Goal: Task Accomplishment & Management: Complete application form

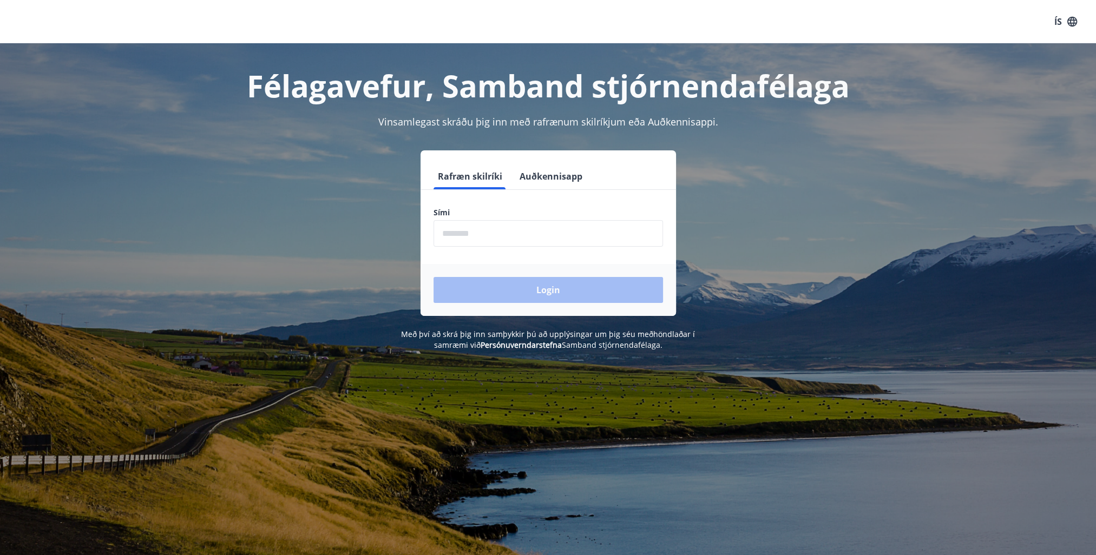
click at [455, 227] on input "phone" at bounding box center [549, 233] width 230 height 27
type input "********"
click at [551, 288] on button "Login" at bounding box center [549, 290] width 230 height 26
click at [516, 234] on input "phone" at bounding box center [549, 233] width 230 height 27
type input "********"
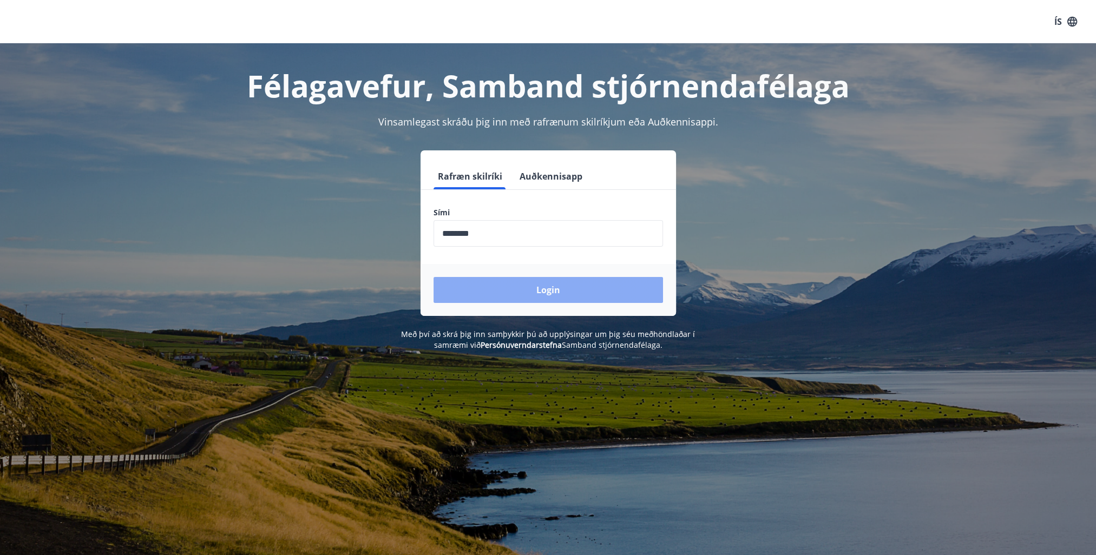
click at [544, 287] on button "Login" at bounding box center [549, 290] width 230 height 26
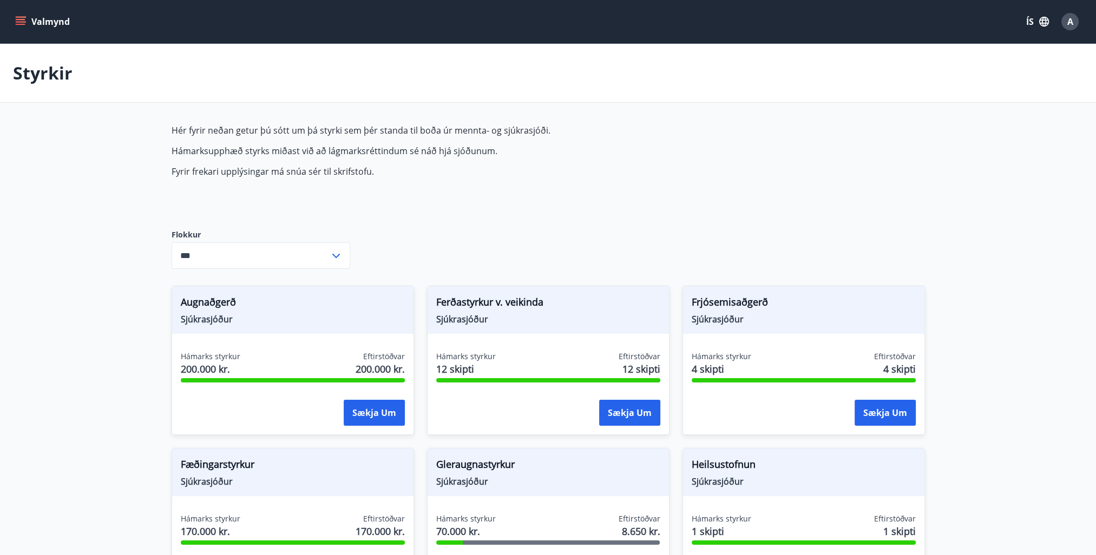
type input "***"
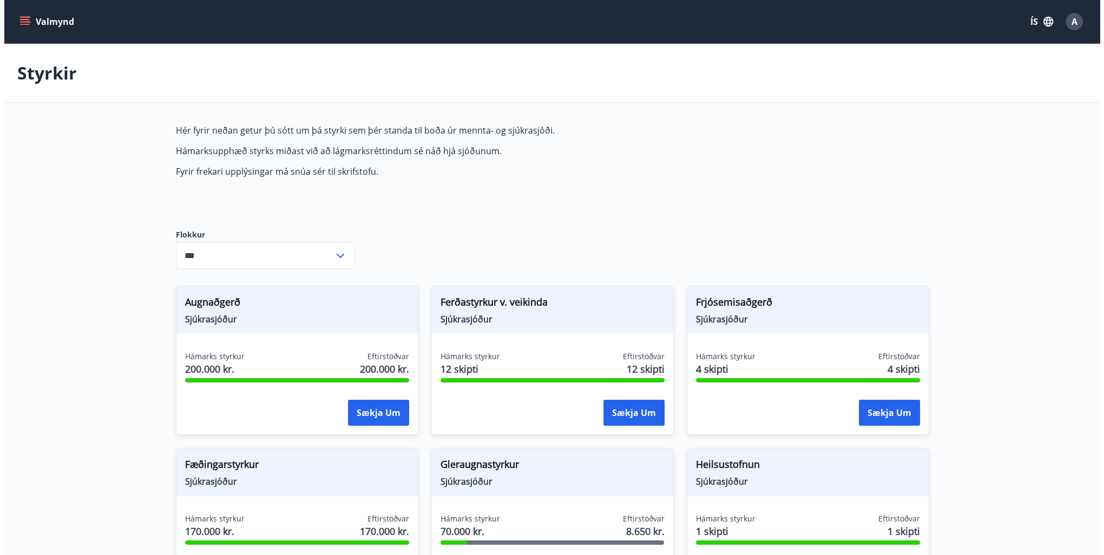
scroll to position [217, 0]
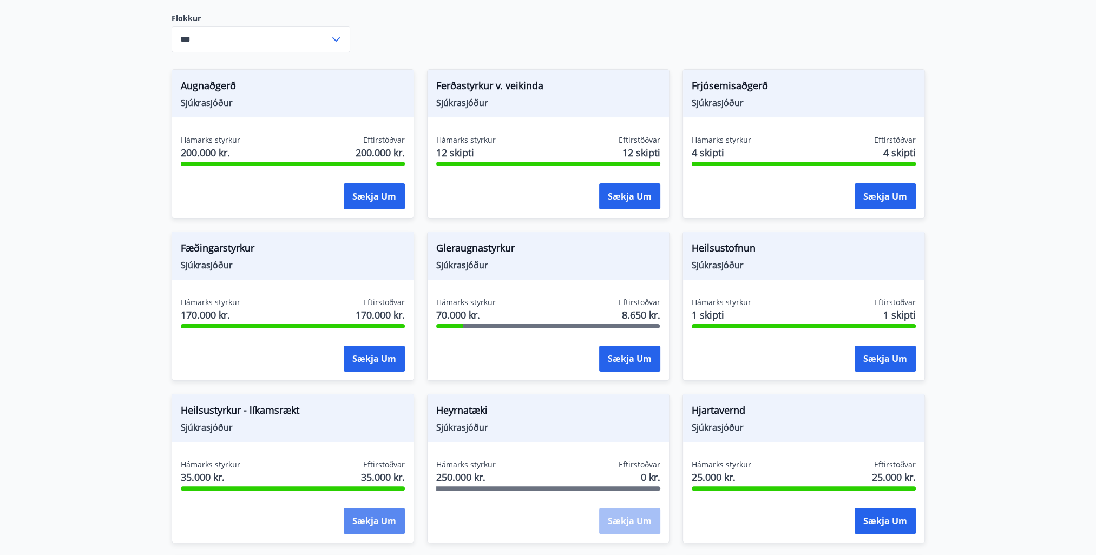
click at [374, 521] on button "Sækja um" at bounding box center [374, 521] width 61 height 26
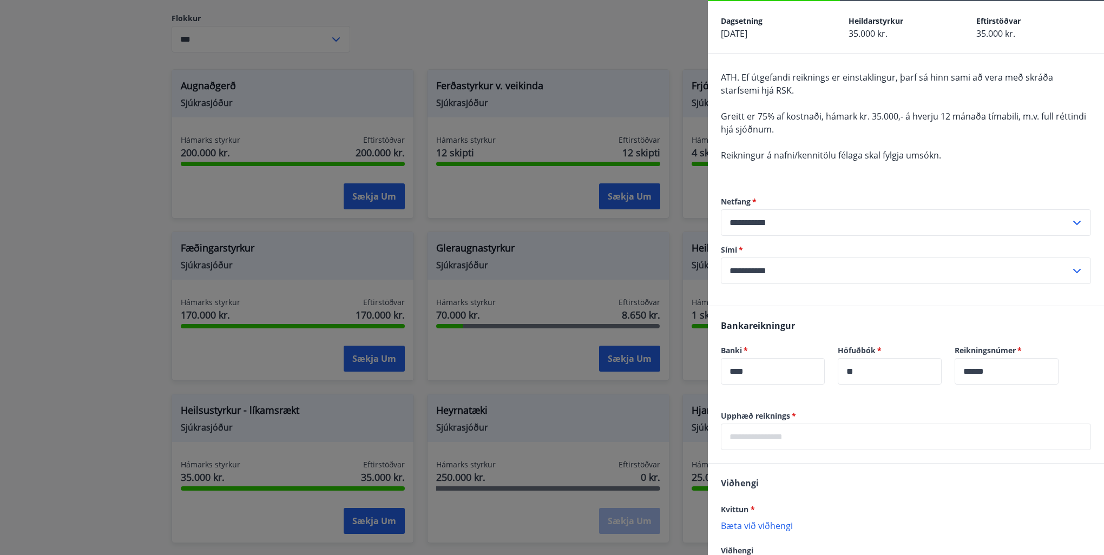
scroll to position [87, 0]
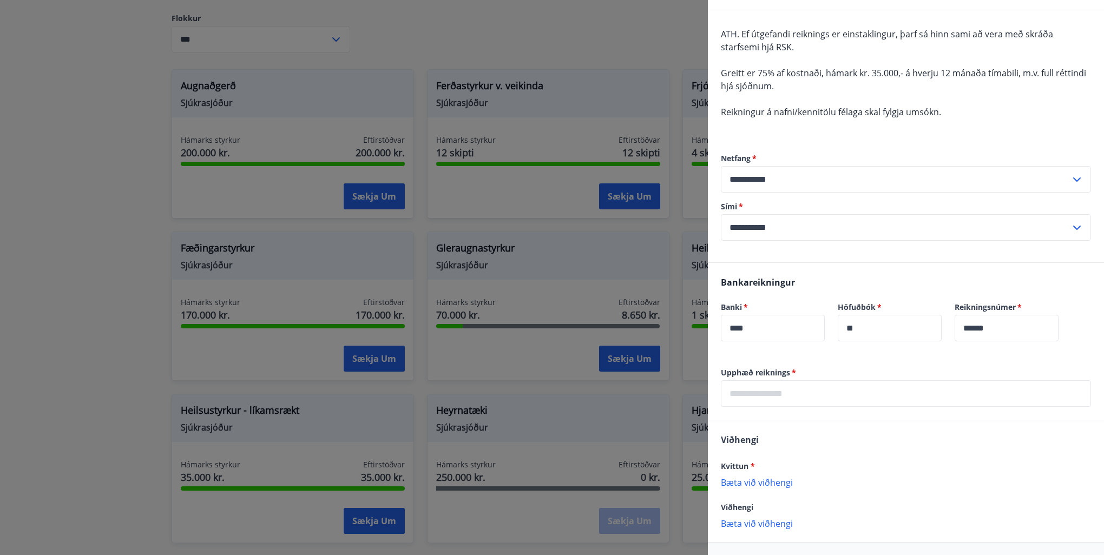
click at [741, 391] on input "text" at bounding box center [906, 394] width 370 height 27
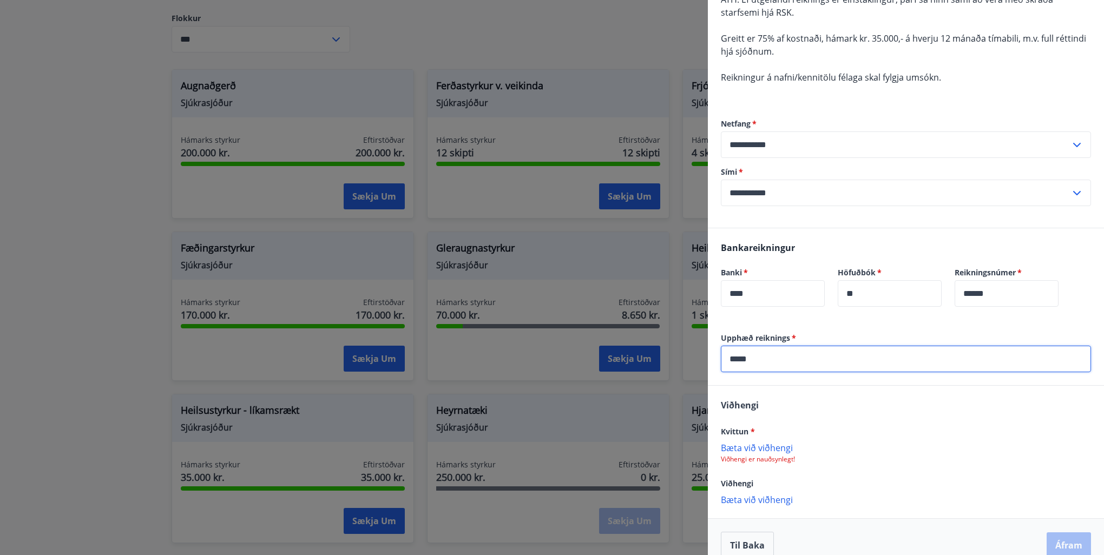
scroll to position [138, 0]
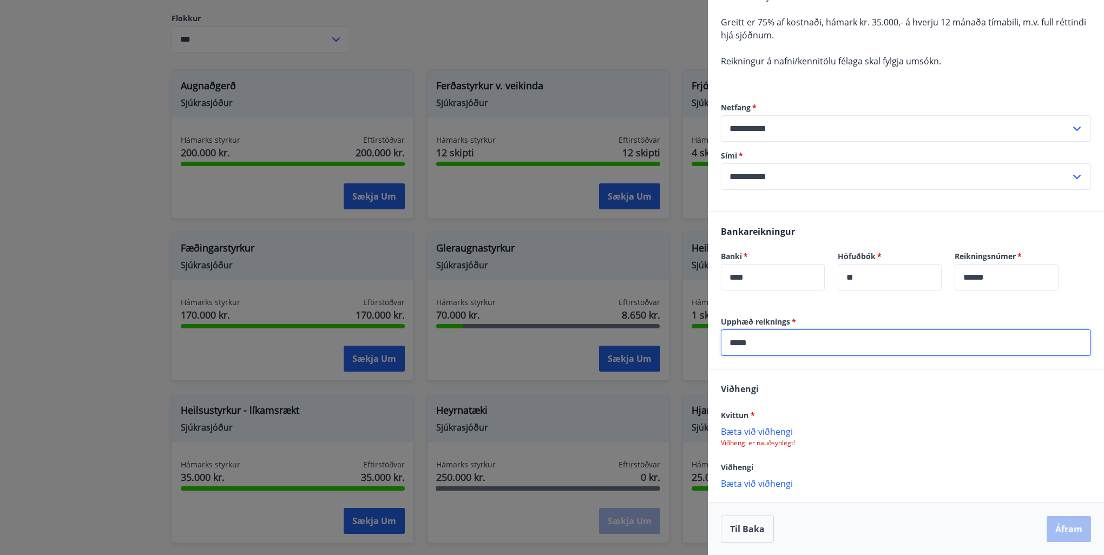
type input "*****"
click at [744, 485] on p "Bæta við viðhengi" at bounding box center [906, 483] width 370 height 11
click at [908, 436] on div "Bæta við viðhengi Viðhengi er nauðsynlegt!" at bounding box center [906, 437] width 370 height 22
click at [752, 486] on p "Bæta við viðhengi" at bounding box center [906, 483] width 370 height 11
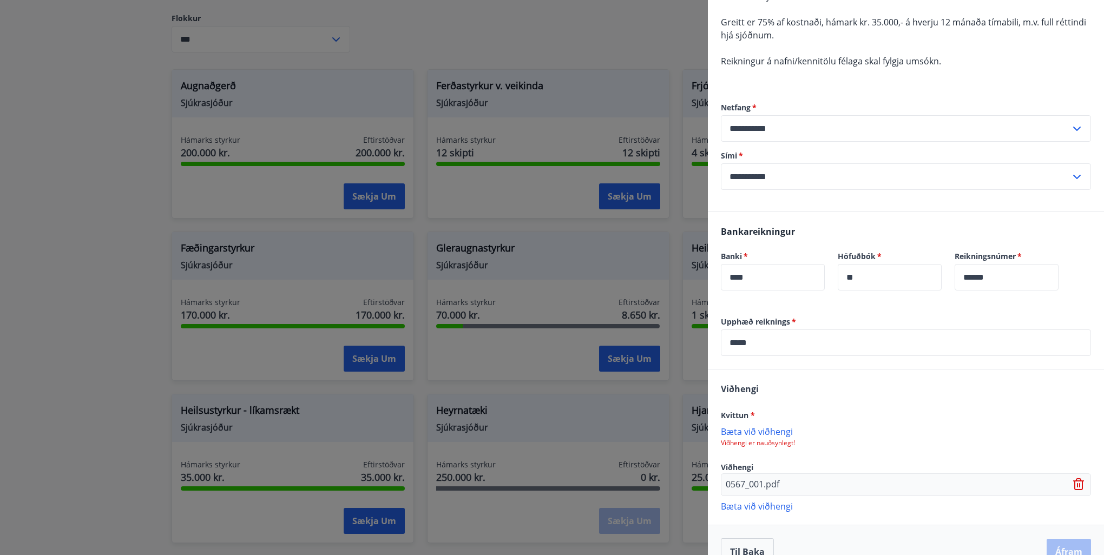
scroll to position [160, 0]
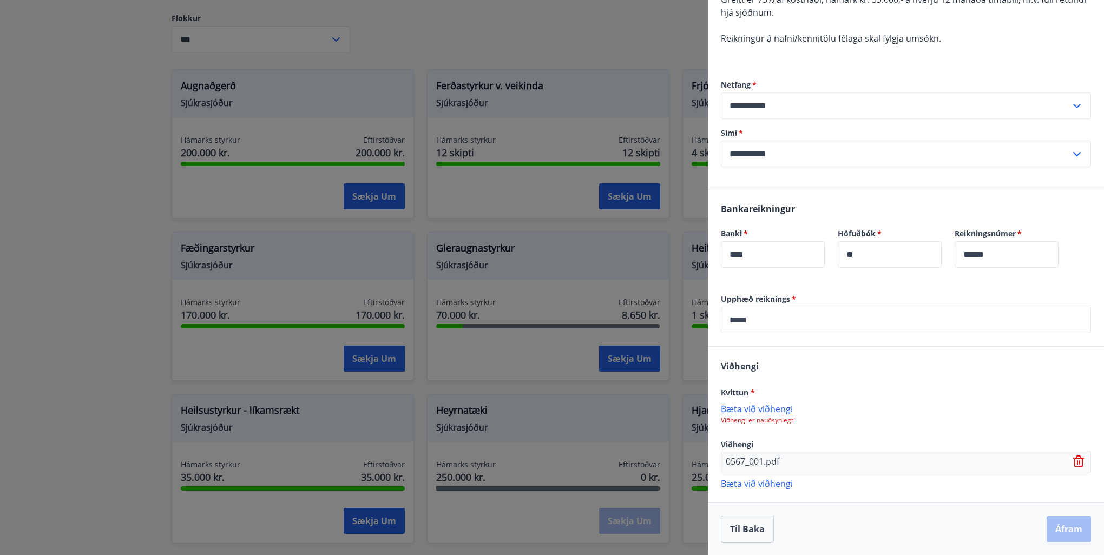
click at [1075, 538] on div "Til baka Áfram" at bounding box center [906, 529] width 370 height 27
click at [1059, 532] on div "Til baka Áfram" at bounding box center [906, 529] width 370 height 27
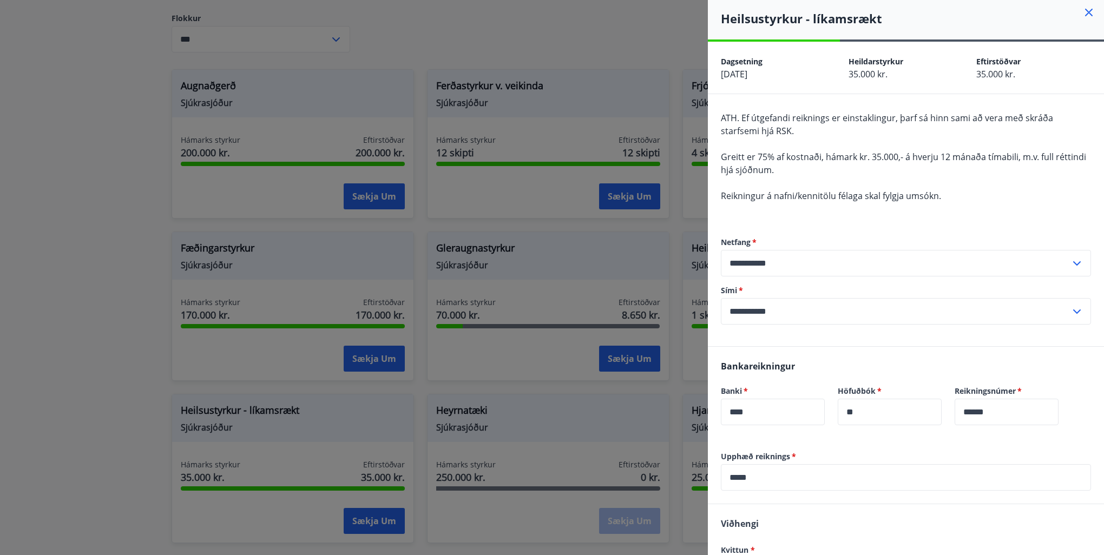
scroll to position [0, 0]
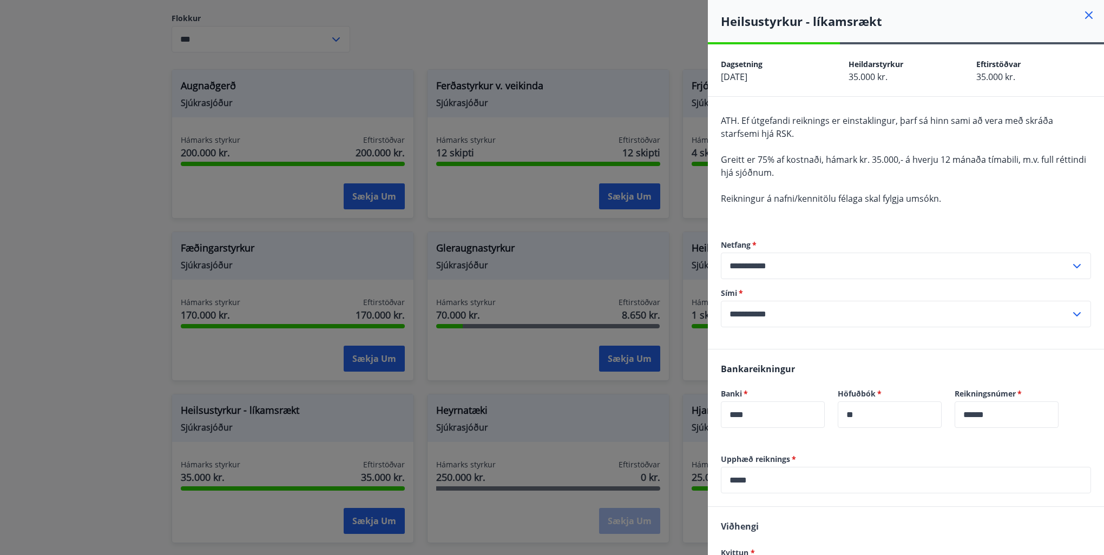
click at [799, 97] on div "**********" at bounding box center [906, 223] width 396 height 252
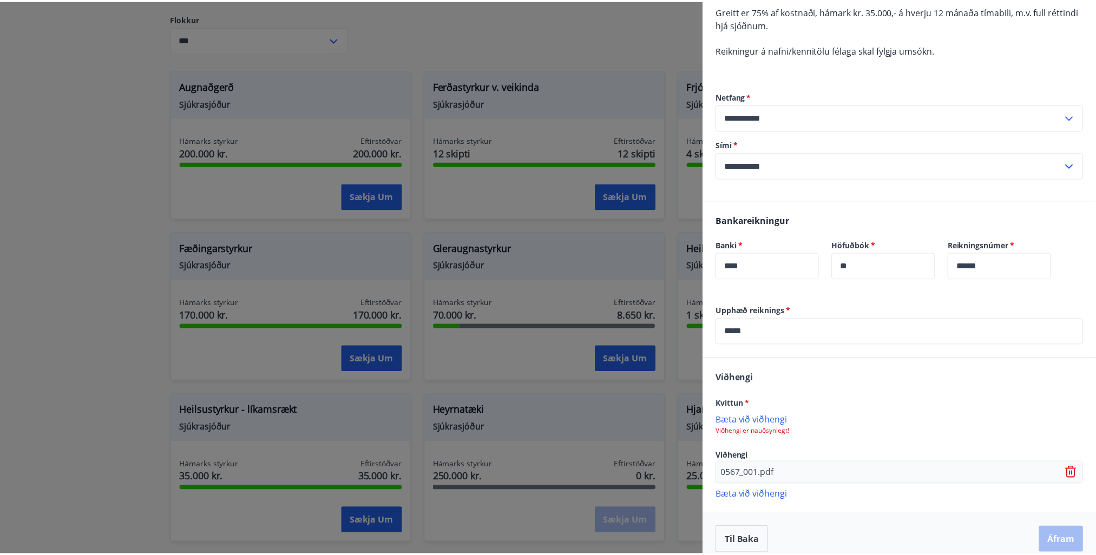
scroll to position [160, 0]
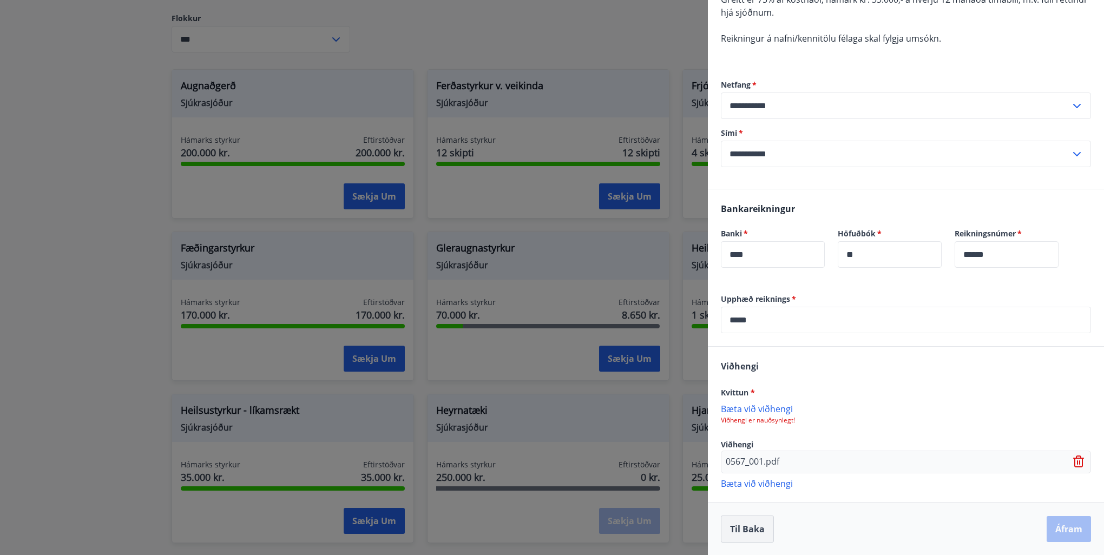
click at [744, 528] on button "Til baka" at bounding box center [747, 529] width 53 height 27
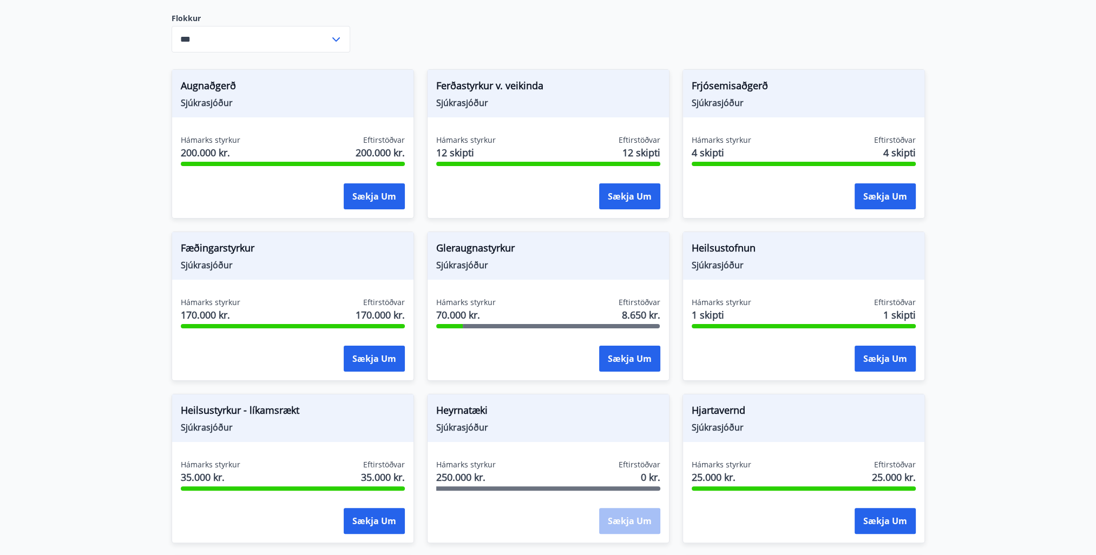
scroll to position [0, 0]
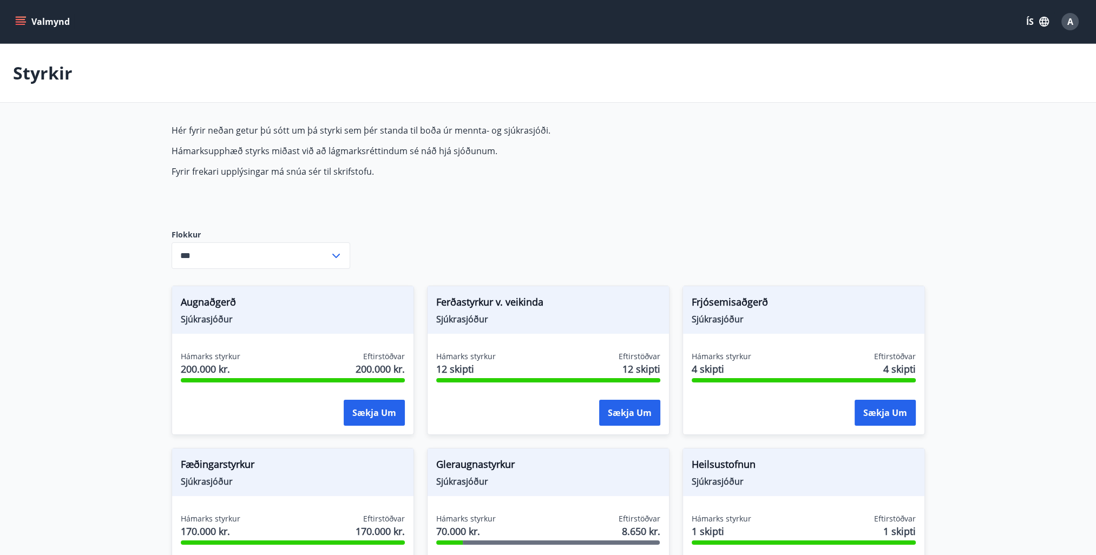
click at [338, 257] on icon at bounding box center [336, 256] width 13 height 13
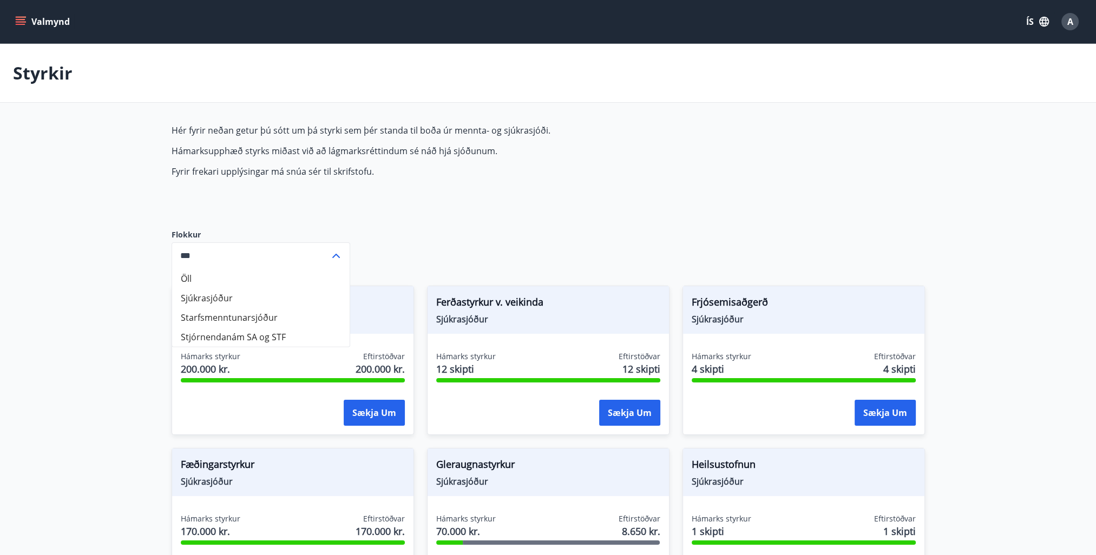
click at [338, 257] on icon at bounding box center [336, 256] width 8 height 4
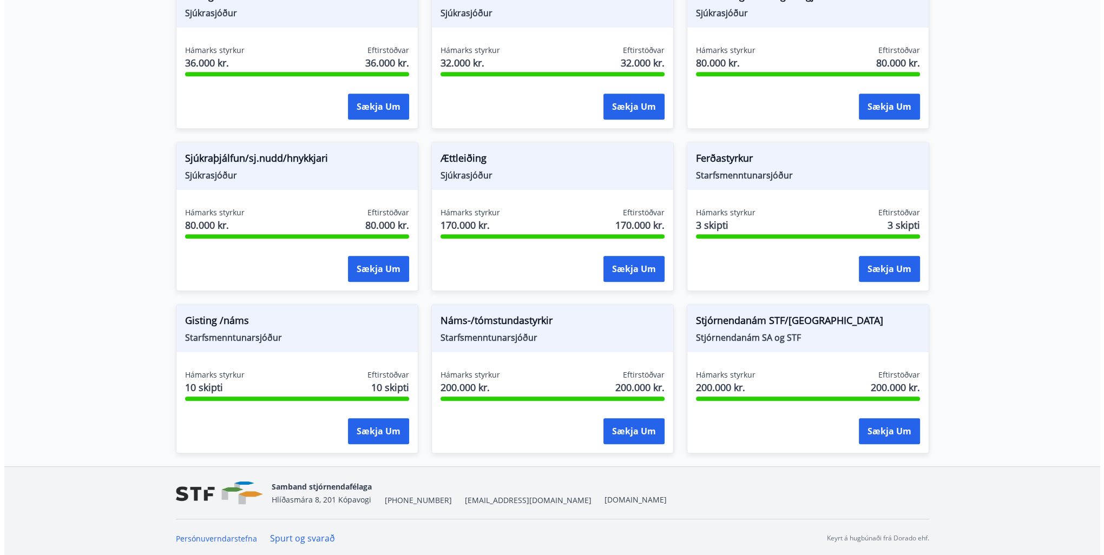
scroll to position [577, 0]
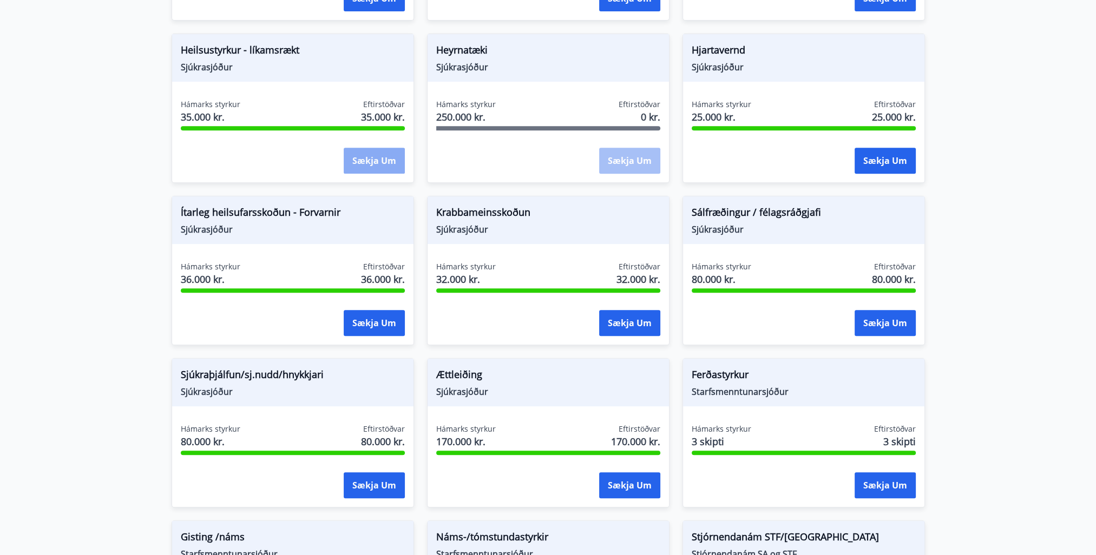
click at [364, 160] on button "Sækja um" at bounding box center [374, 161] width 61 height 26
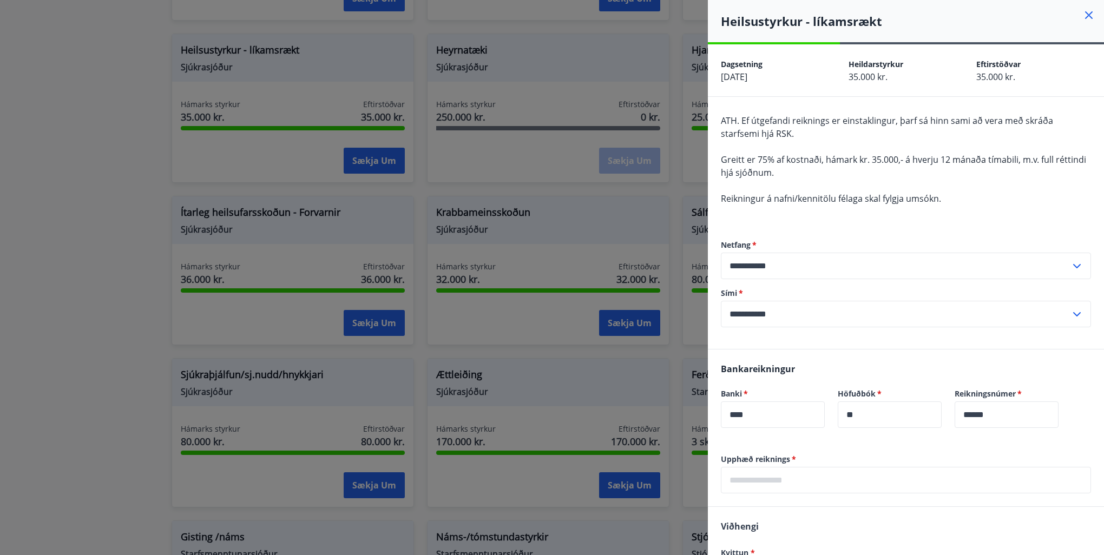
click at [1074, 315] on icon at bounding box center [1078, 314] width 8 height 4
click at [759, 311] on input "**********" at bounding box center [896, 314] width 350 height 27
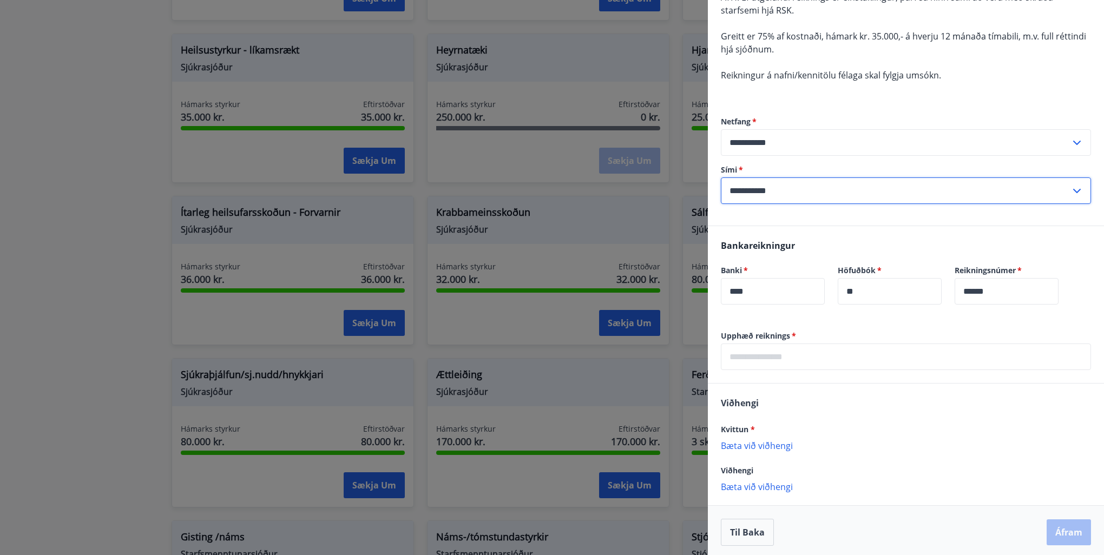
scroll to position [127, 0]
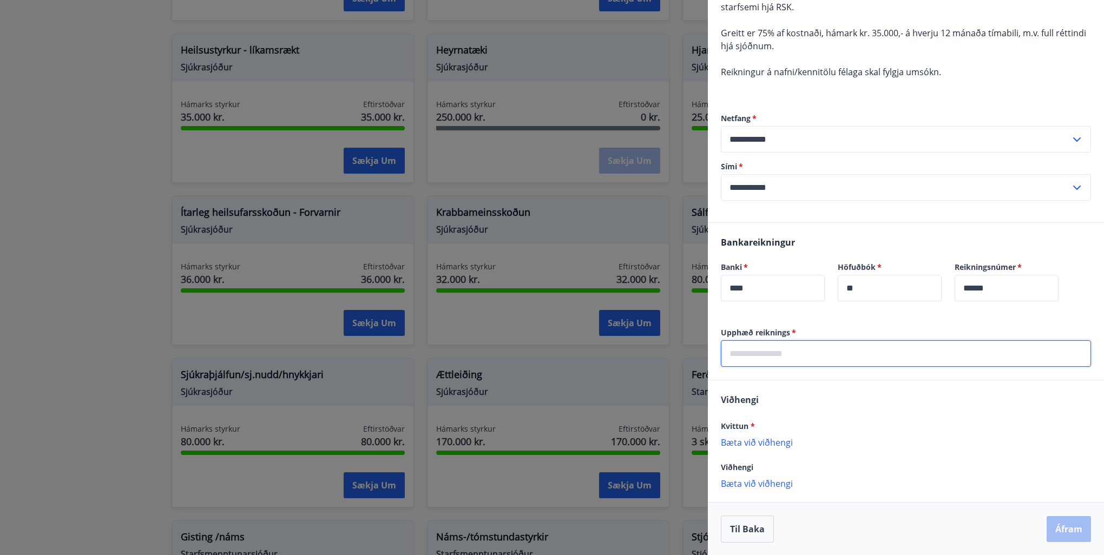
click at [745, 348] on input "text" at bounding box center [906, 354] width 370 height 27
type input "*****"
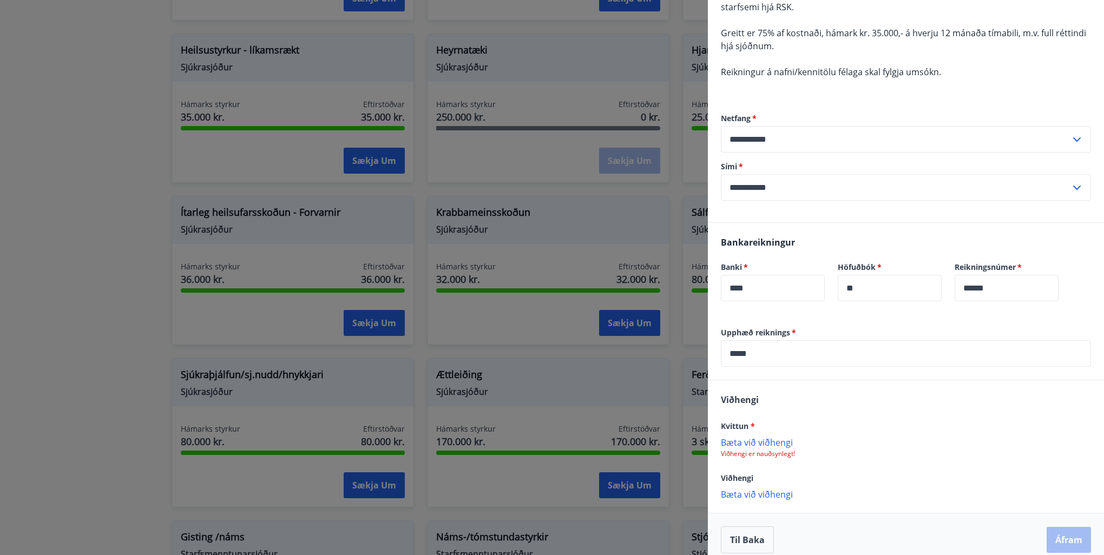
scroll to position [138, 0]
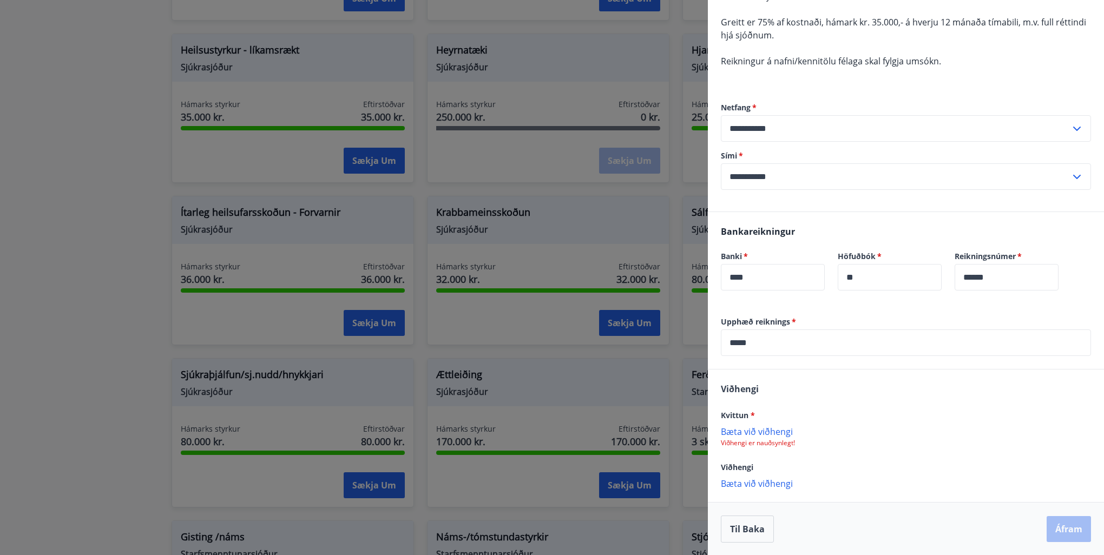
click at [737, 482] on p "Bæta við viðhengi" at bounding box center [906, 483] width 370 height 11
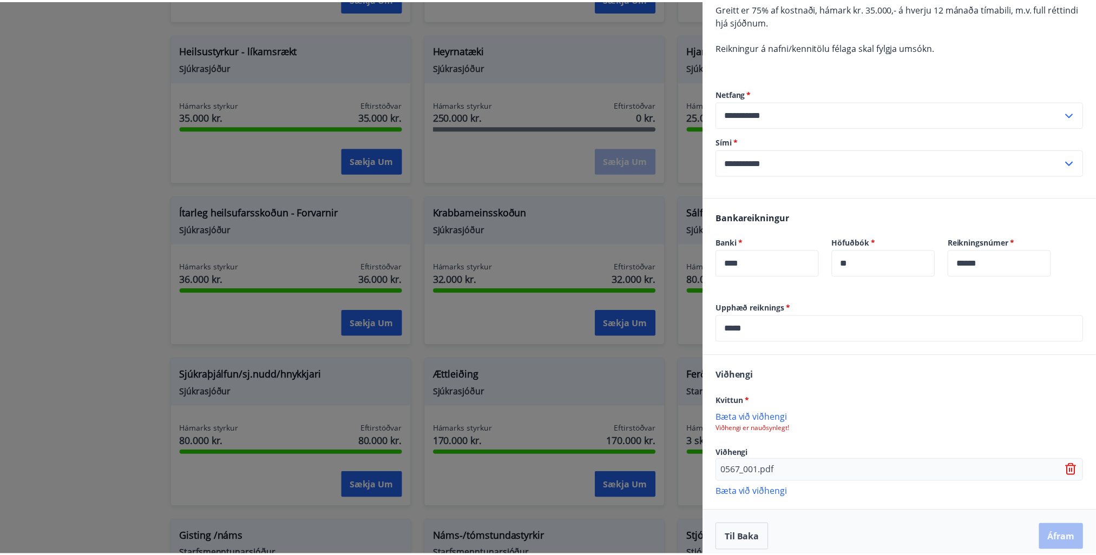
scroll to position [160, 0]
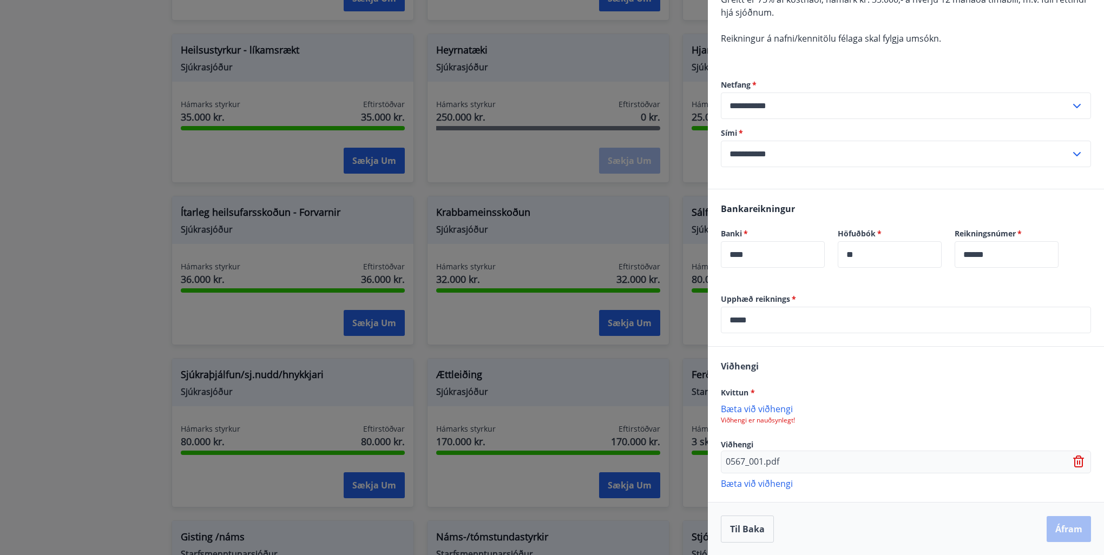
click at [1063, 532] on div "Til baka Áfram" at bounding box center [906, 529] width 370 height 27
click at [744, 536] on button "Til baka" at bounding box center [747, 529] width 53 height 27
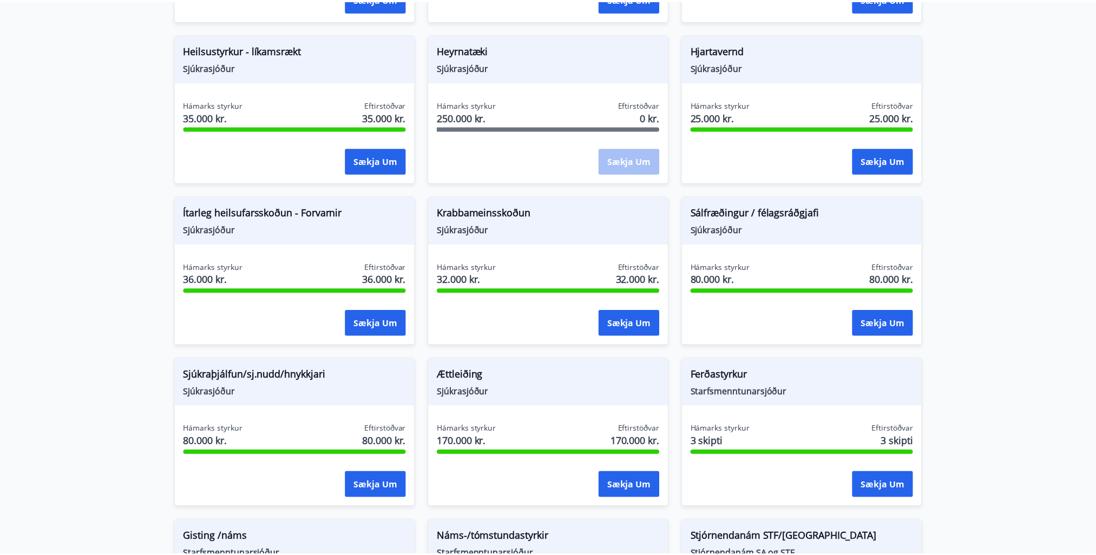
scroll to position [0, 0]
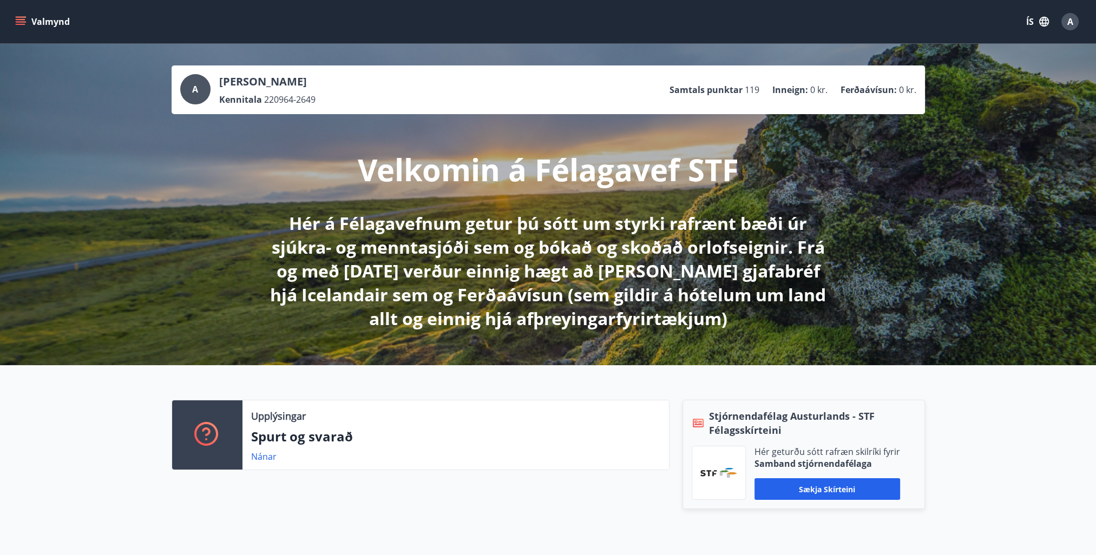
click at [22, 23] on icon "menu" at bounding box center [20, 21] width 11 height 11
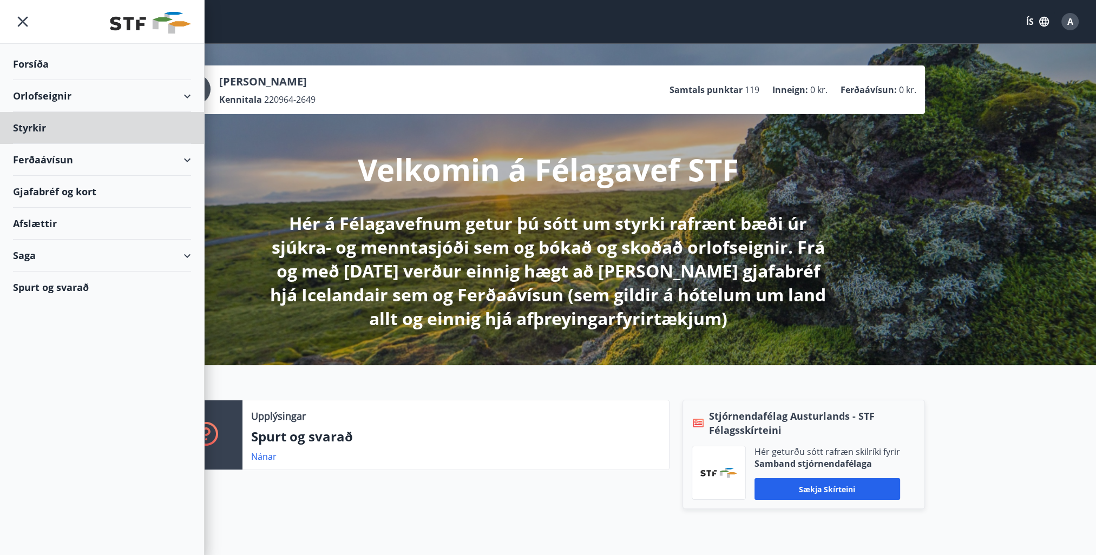
click at [45, 65] on div "Forsíða" at bounding box center [102, 64] width 178 height 32
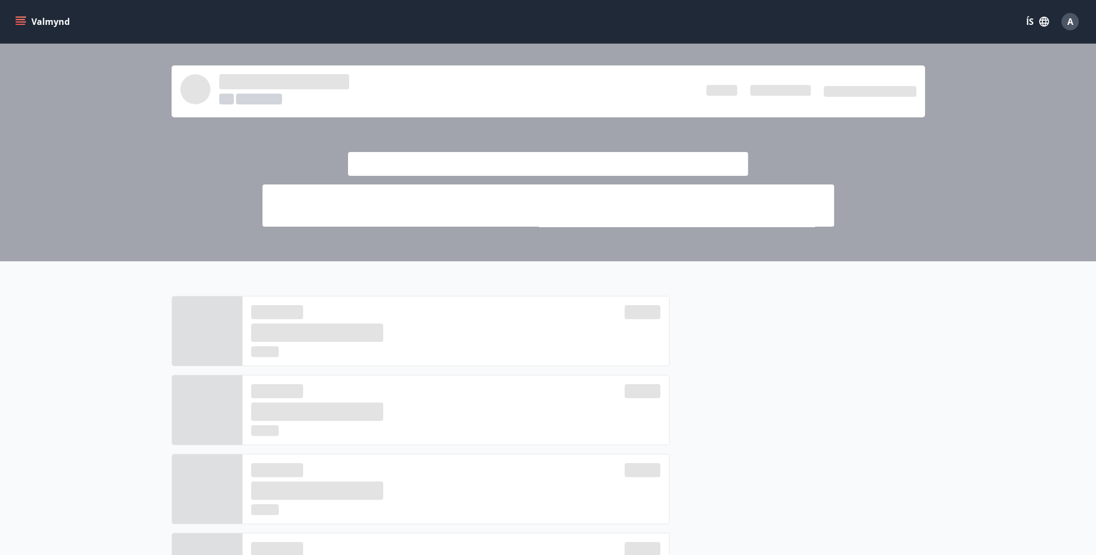
click at [17, 22] on icon "menu" at bounding box center [22, 21] width 12 height 1
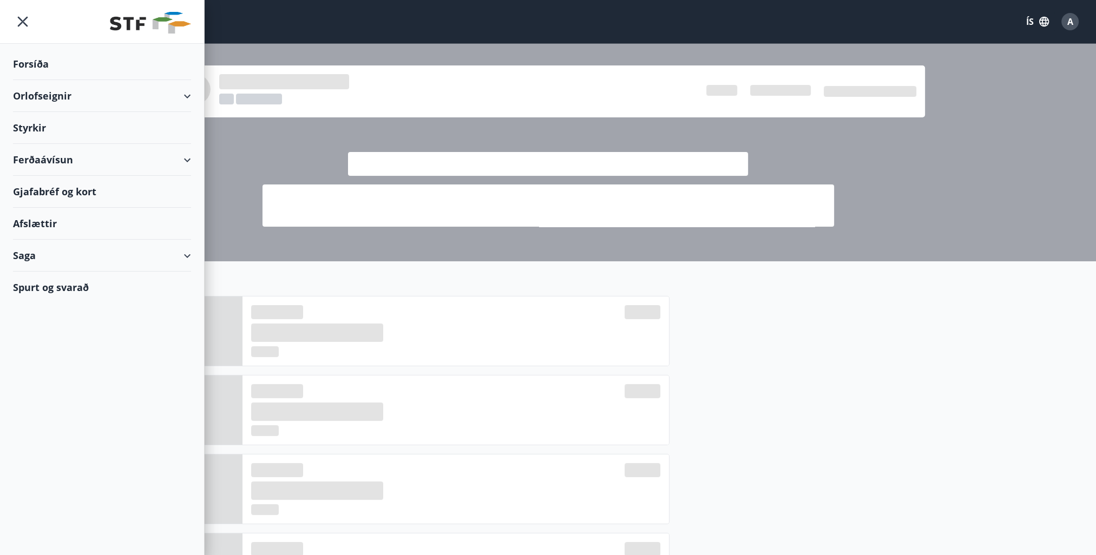
click at [22, 129] on div "Styrkir" at bounding box center [102, 128] width 178 height 32
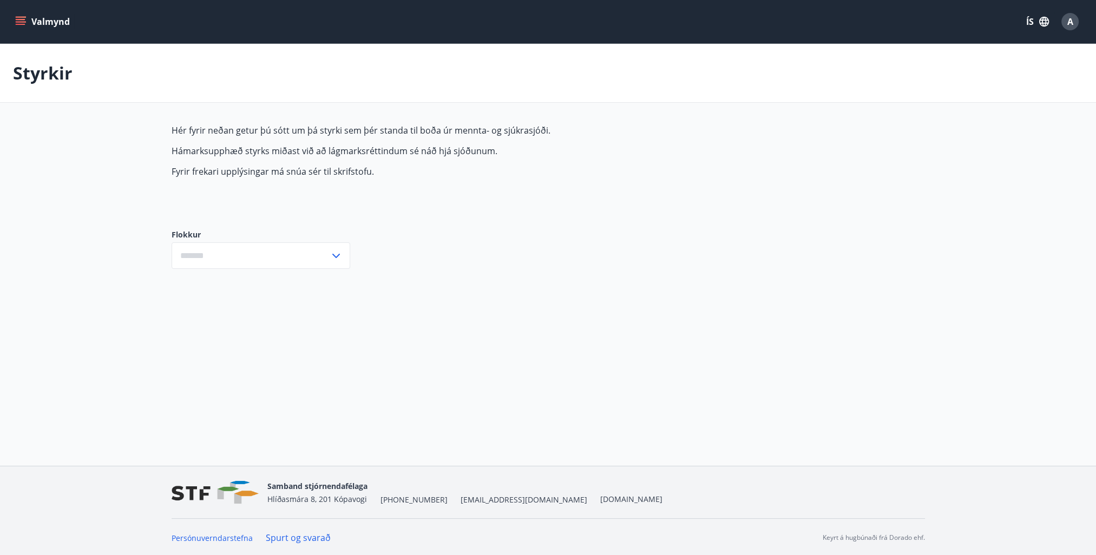
type input "***"
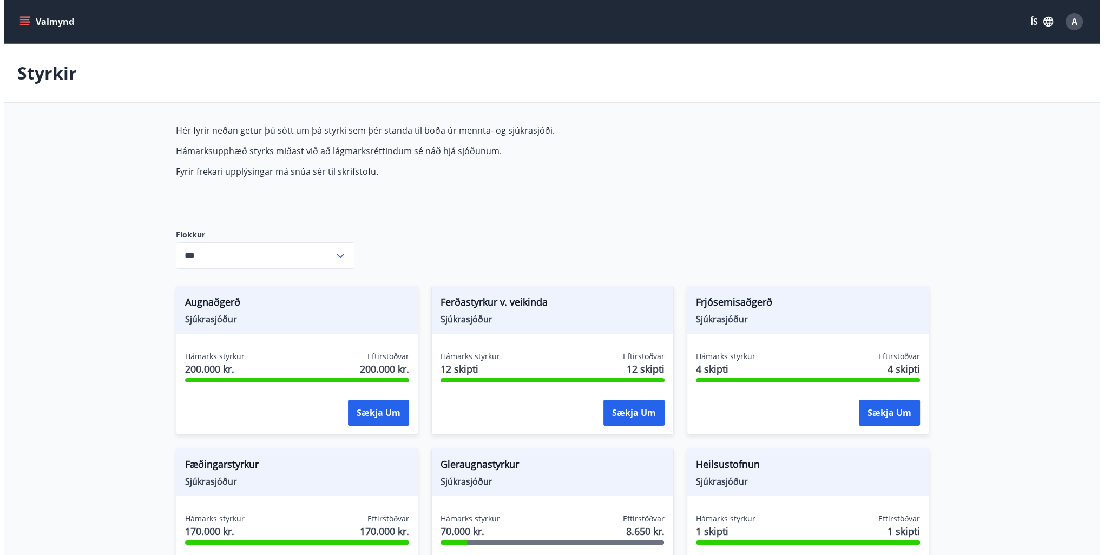
scroll to position [433, 0]
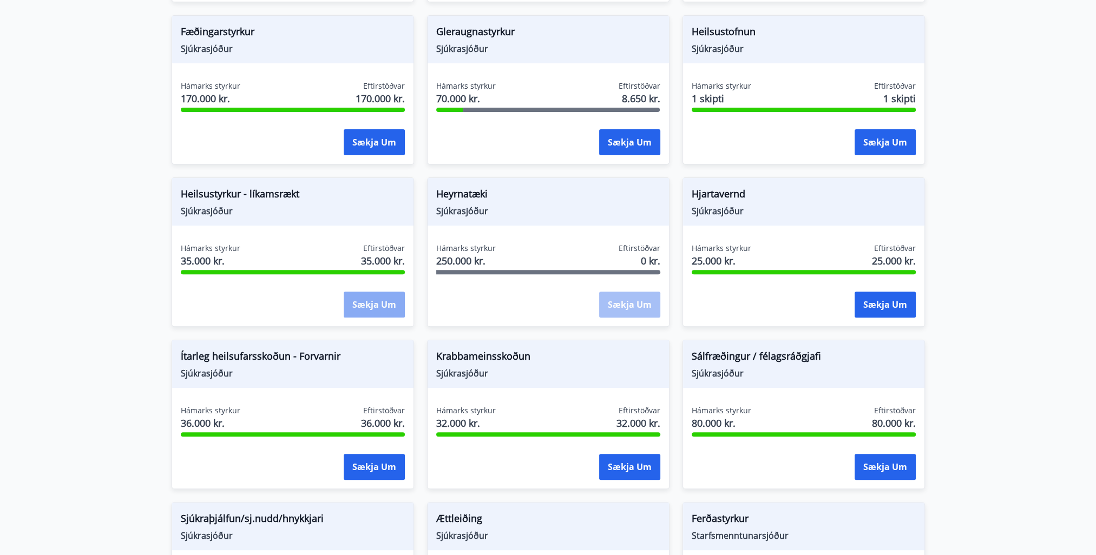
click at [375, 302] on button "Sækja um" at bounding box center [374, 305] width 61 height 26
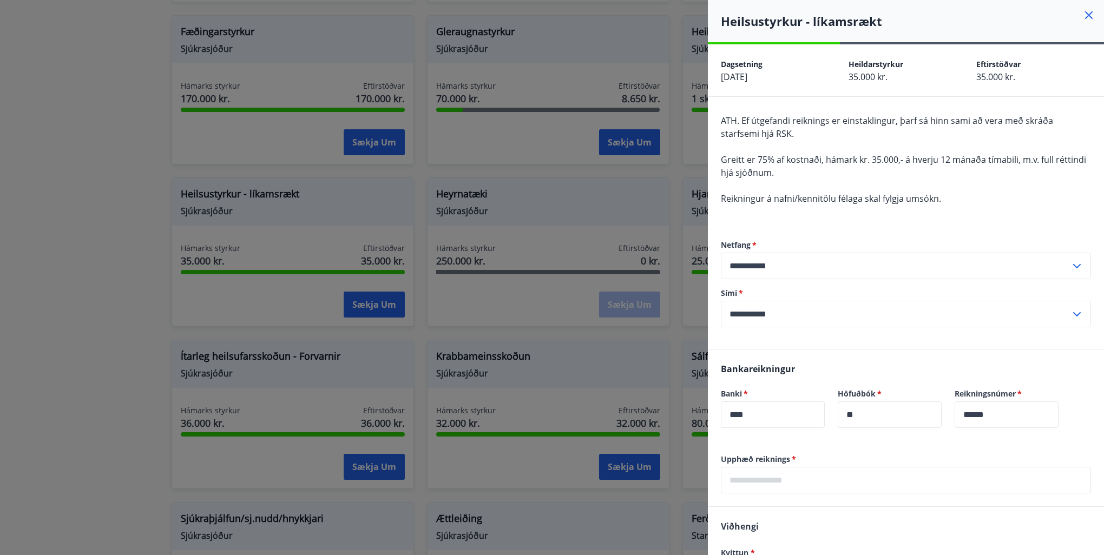
click at [1072, 266] on icon at bounding box center [1077, 266] width 13 height 13
click at [1074, 267] on icon at bounding box center [1078, 266] width 8 height 4
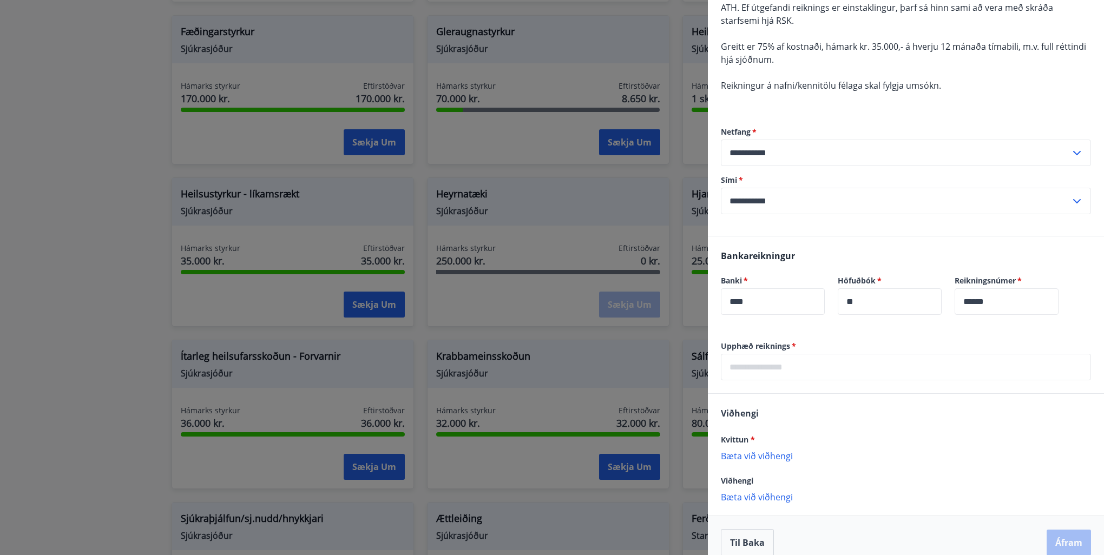
scroll to position [127, 0]
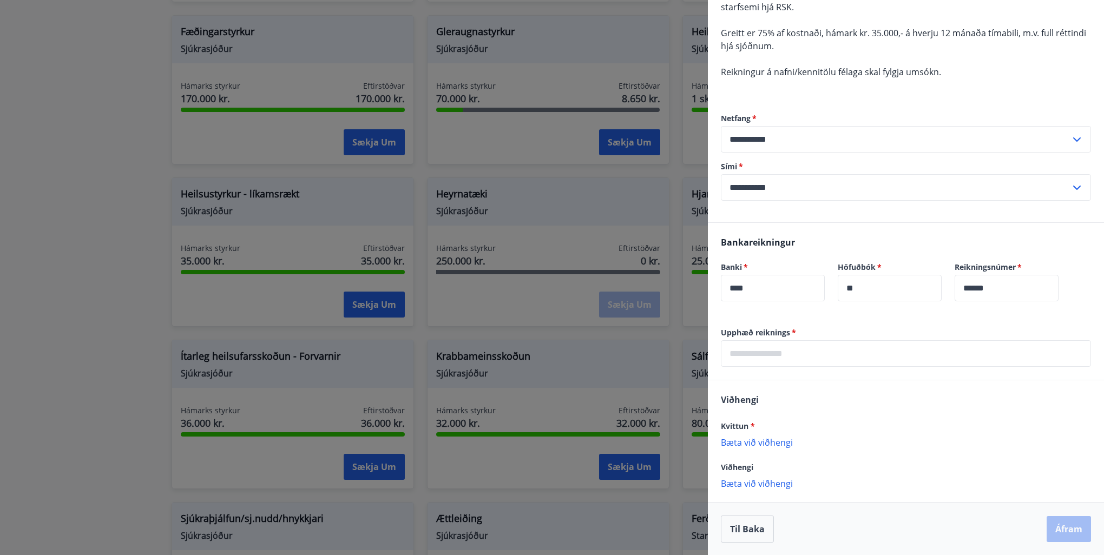
click at [766, 350] on input "text" at bounding box center [906, 354] width 370 height 27
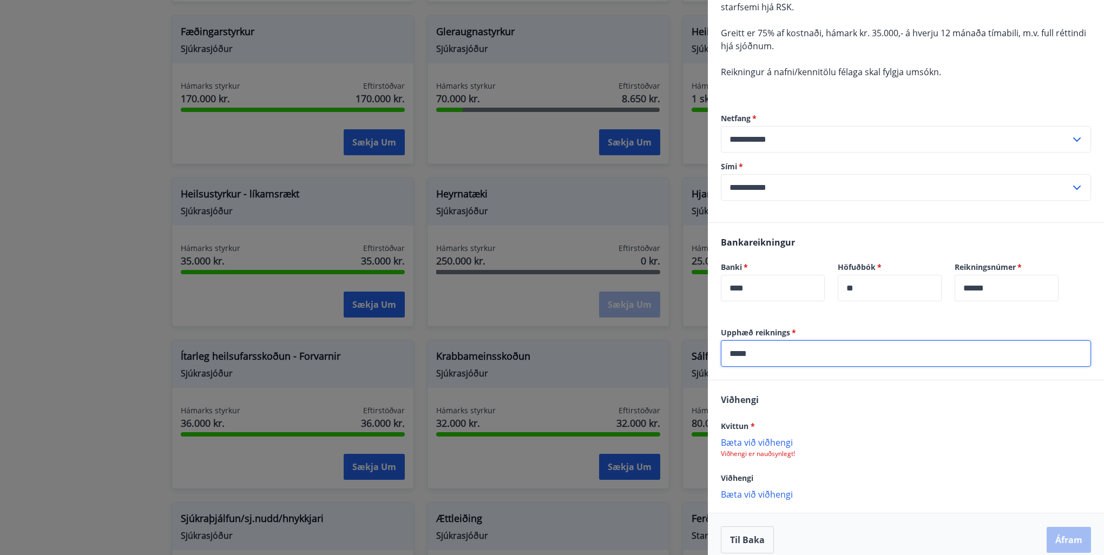
type input "*****"
click at [775, 442] on p "Bæta við viðhengi" at bounding box center [906, 442] width 370 height 11
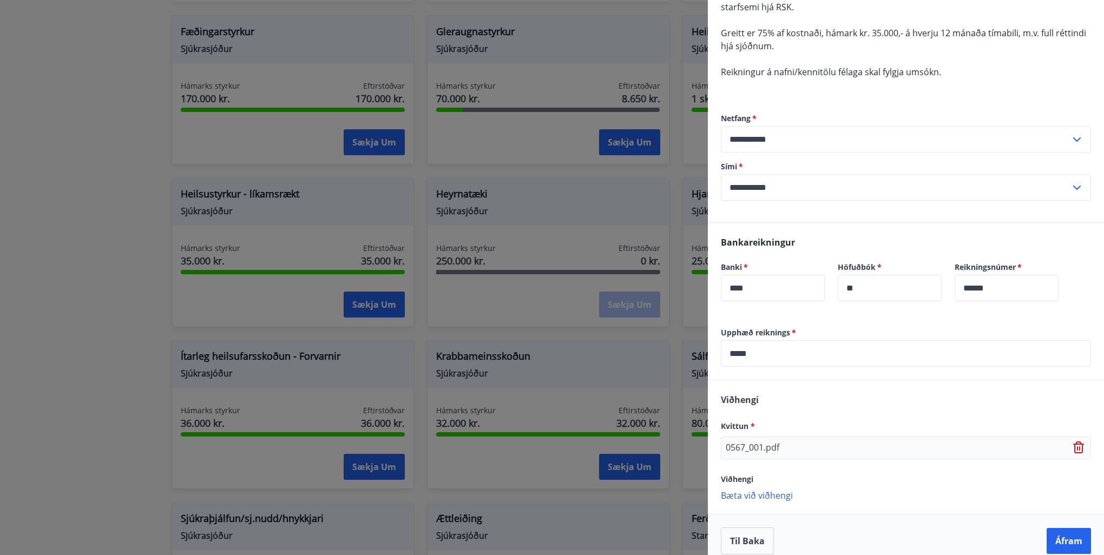
scroll to position [139, 0]
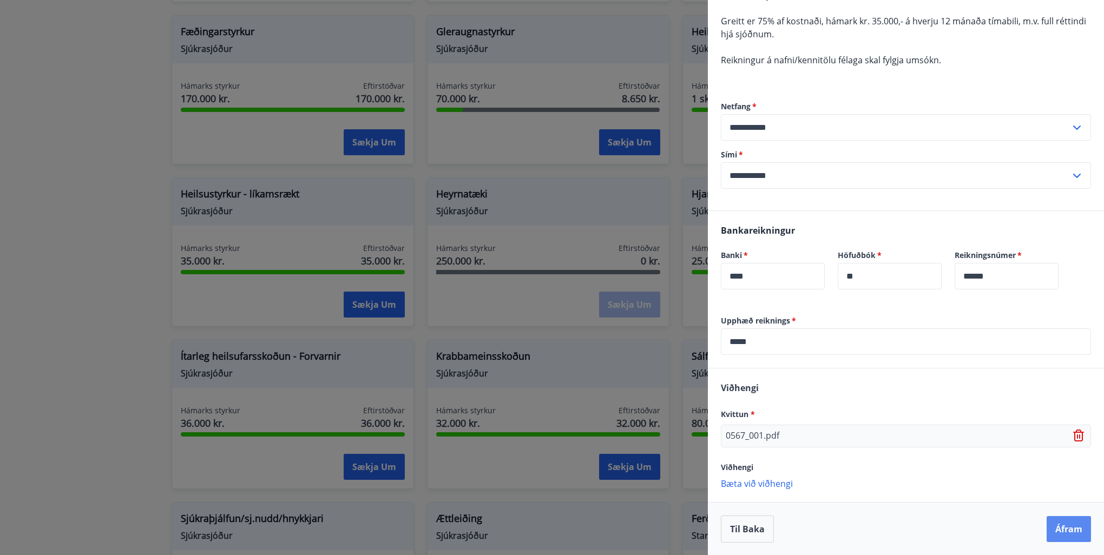
click at [1061, 531] on button "Áfram" at bounding box center [1069, 529] width 44 height 26
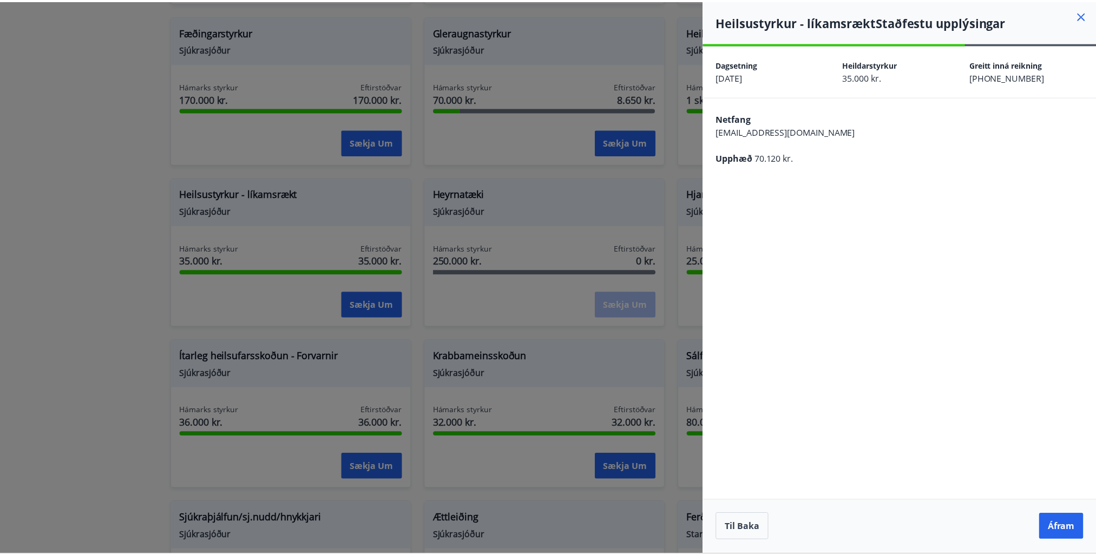
scroll to position [0, 0]
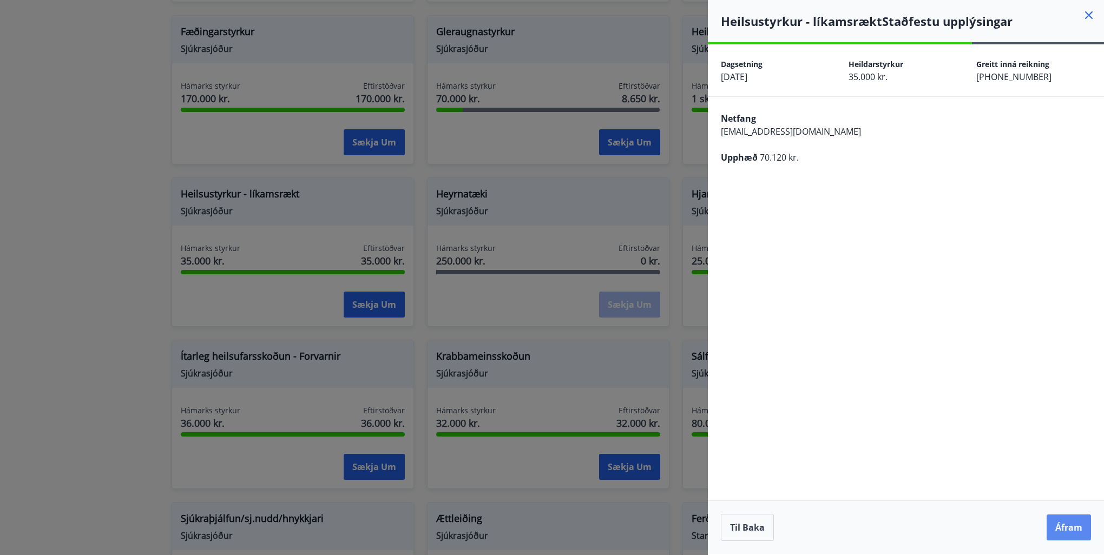
click at [1058, 524] on button "Áfram" at bounding box center [1069, 528] width 44 height 26
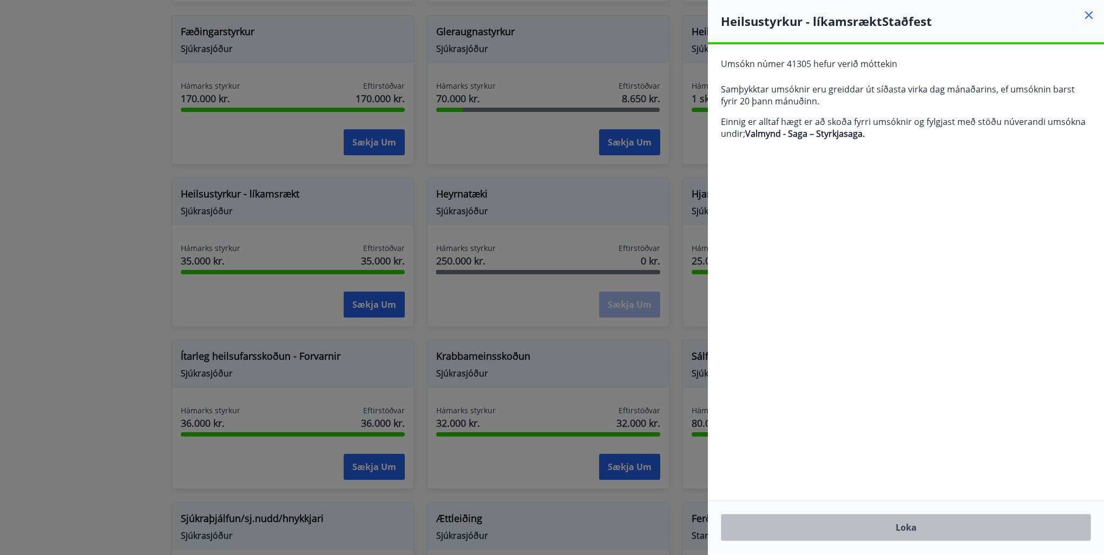
click at [913, 527] on button "Loka" at bounding box center [906, 527] width 370 height 27
